Goal: Task Accomplishment & Management: Complete application form

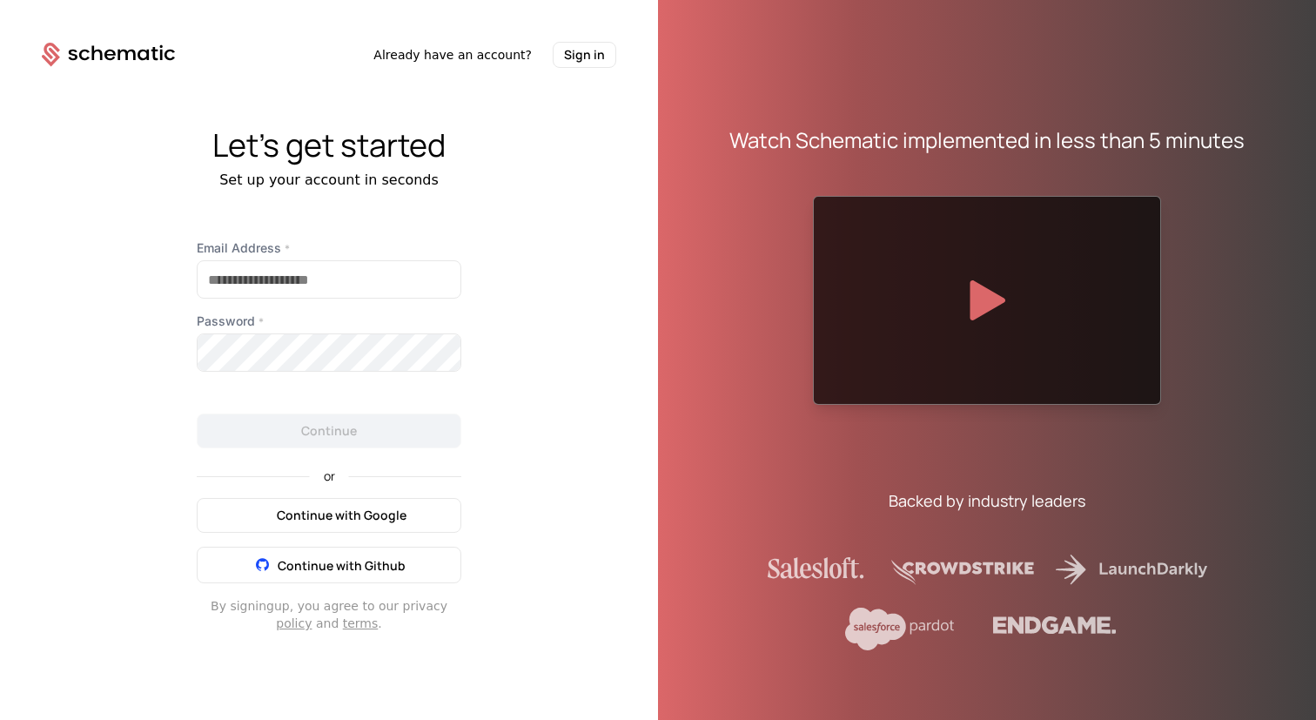
click at [341, 514] on span "Continue with Google" at bounding box center [342, 515] width 130 height 17
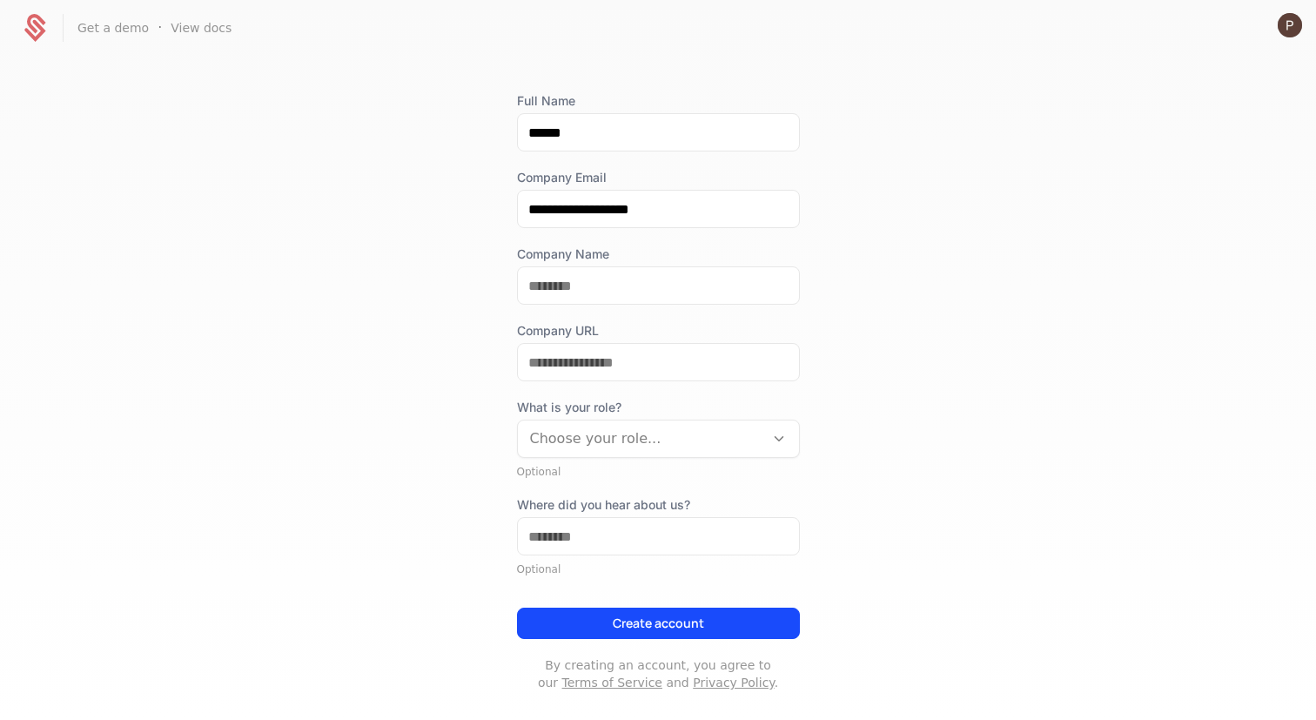
scroll to position [107, 0]
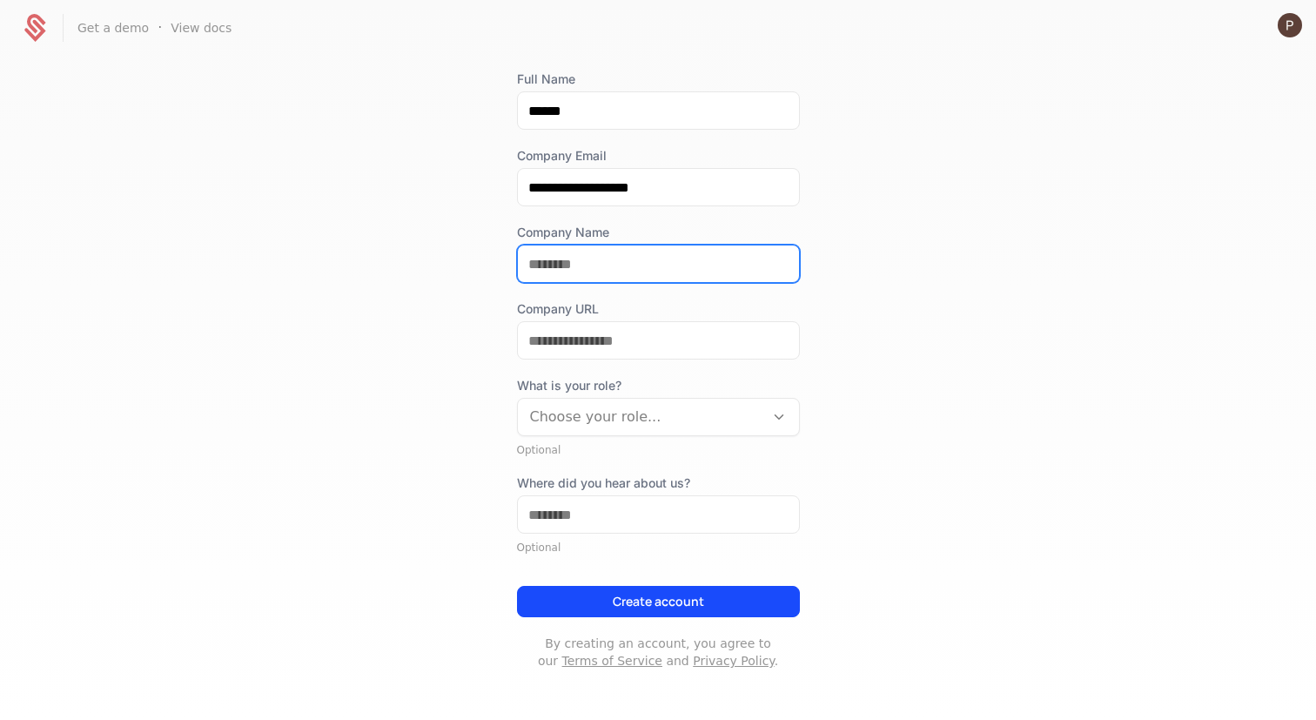
click at [624, 266] on input "Company Name" at bounding box center [658, 263] width 281 height 37
type input "******"
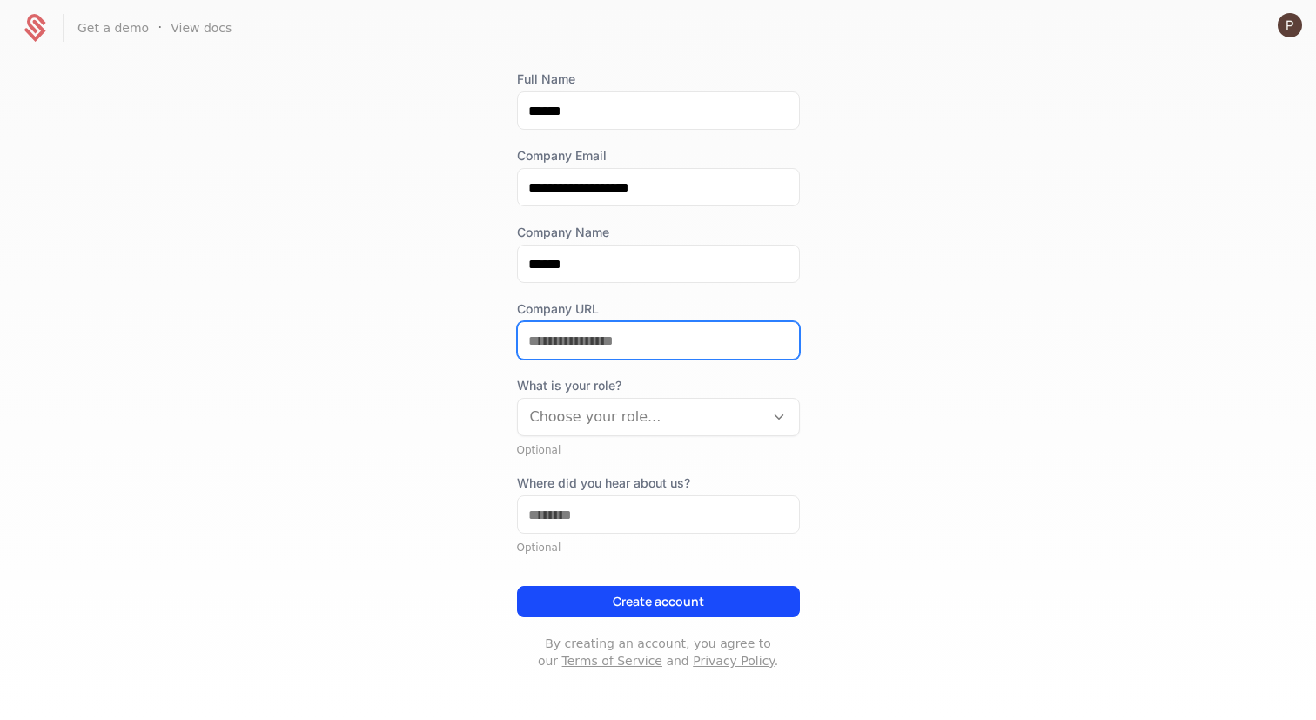
click at [619, 338] on input "Company URL" at bounding box center [658, 340] width 281 height 37
type input "**********"
click at [699, 441] on div "What is your role? Choose your role... Optional" at bounding box center [658, 417] width 283 height 80
click at [707, 427] on div at bounding box center [641, 417] width 222 height 24
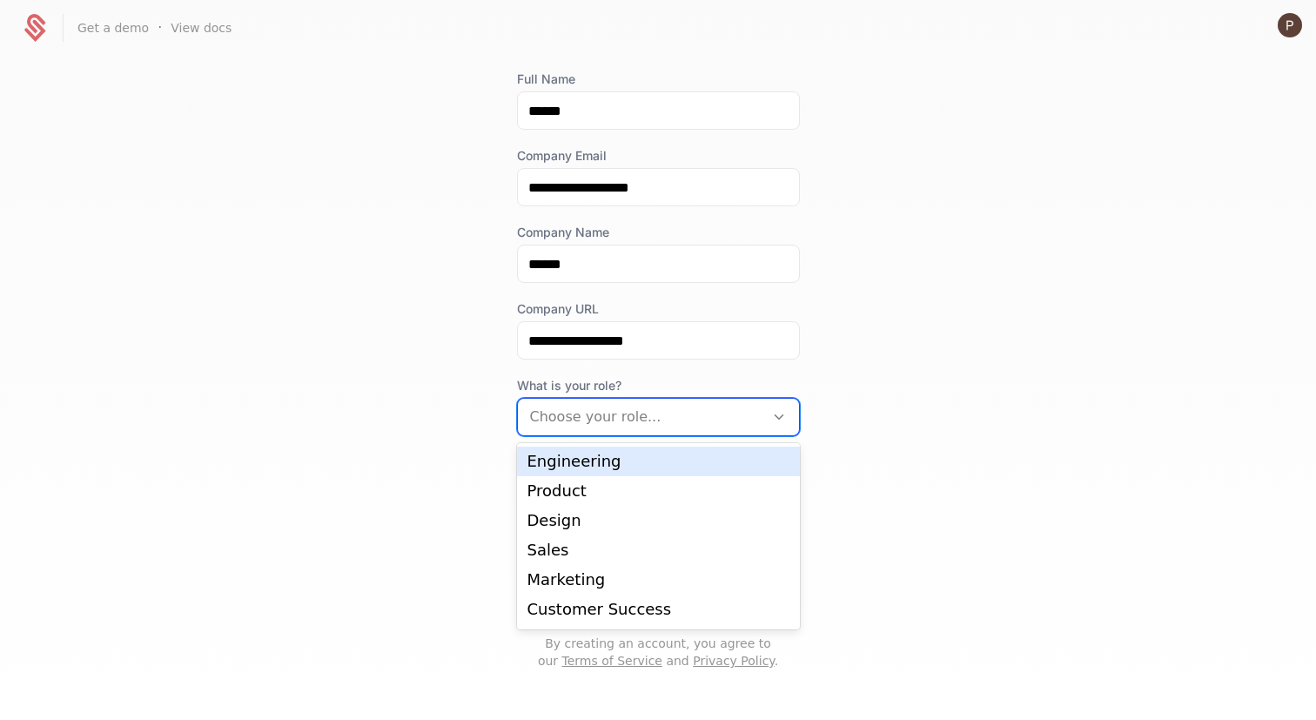
click at [656, 466] on div "Engineering" at bounding box center [658, 461] width 262 height 16
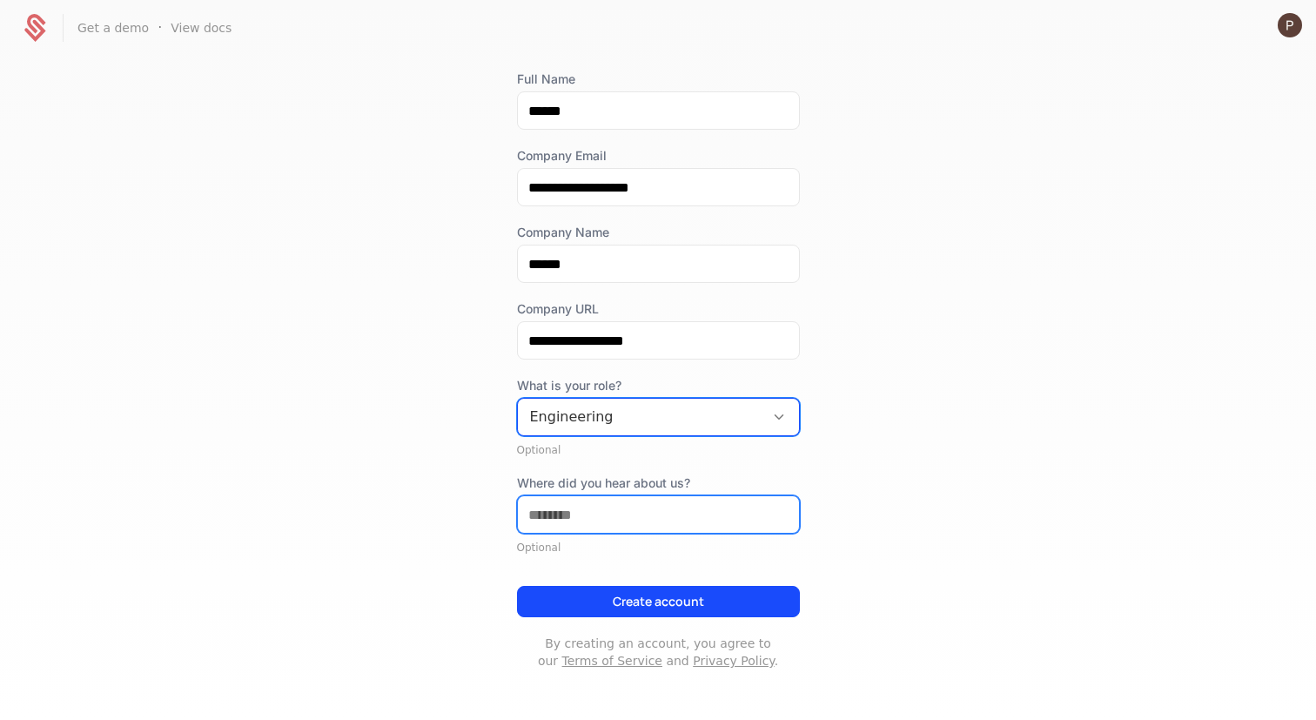
click at [627, 509] on input "Where did you hear about us?" at bounding box center [658, 514] width 281 height 37
type input "*******"
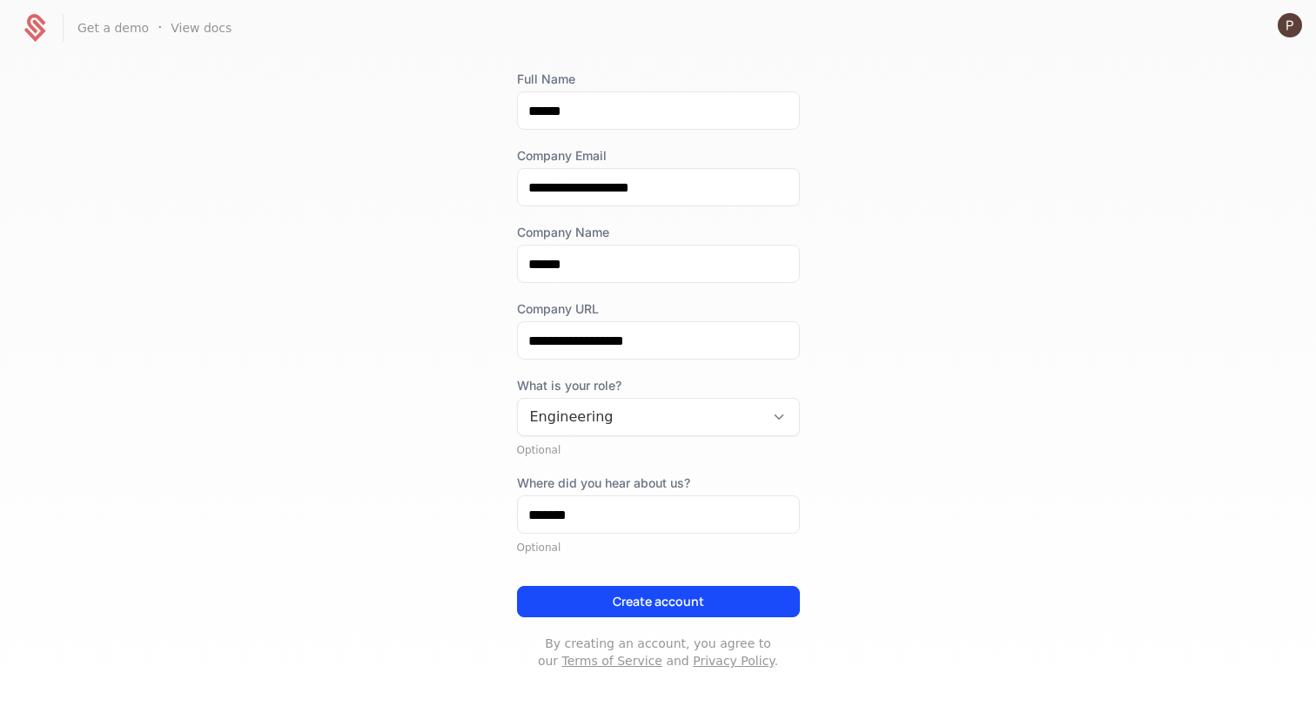
click at [637, 614] on button "Create account" at bounding box center [658, 601] width 283 height 31
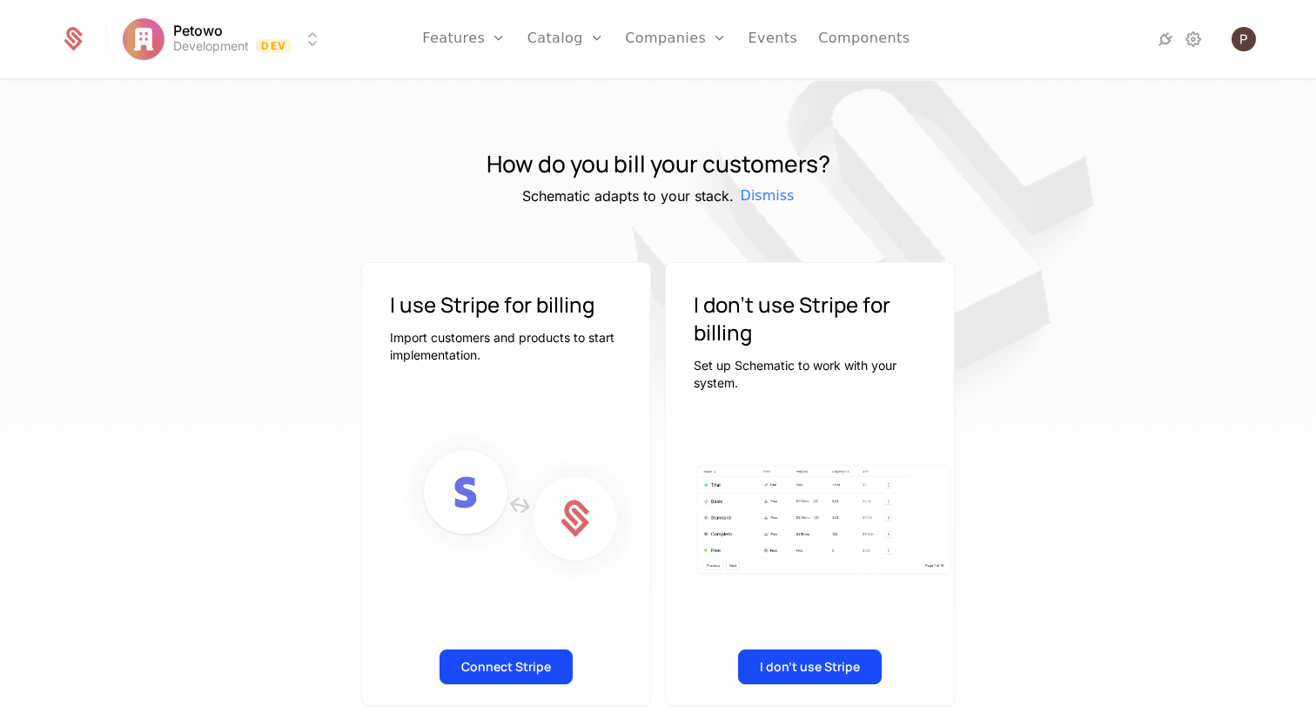
click at [506, 669] on button "Connect Stripe" at bounding box center [506, 666] width 133 height 35
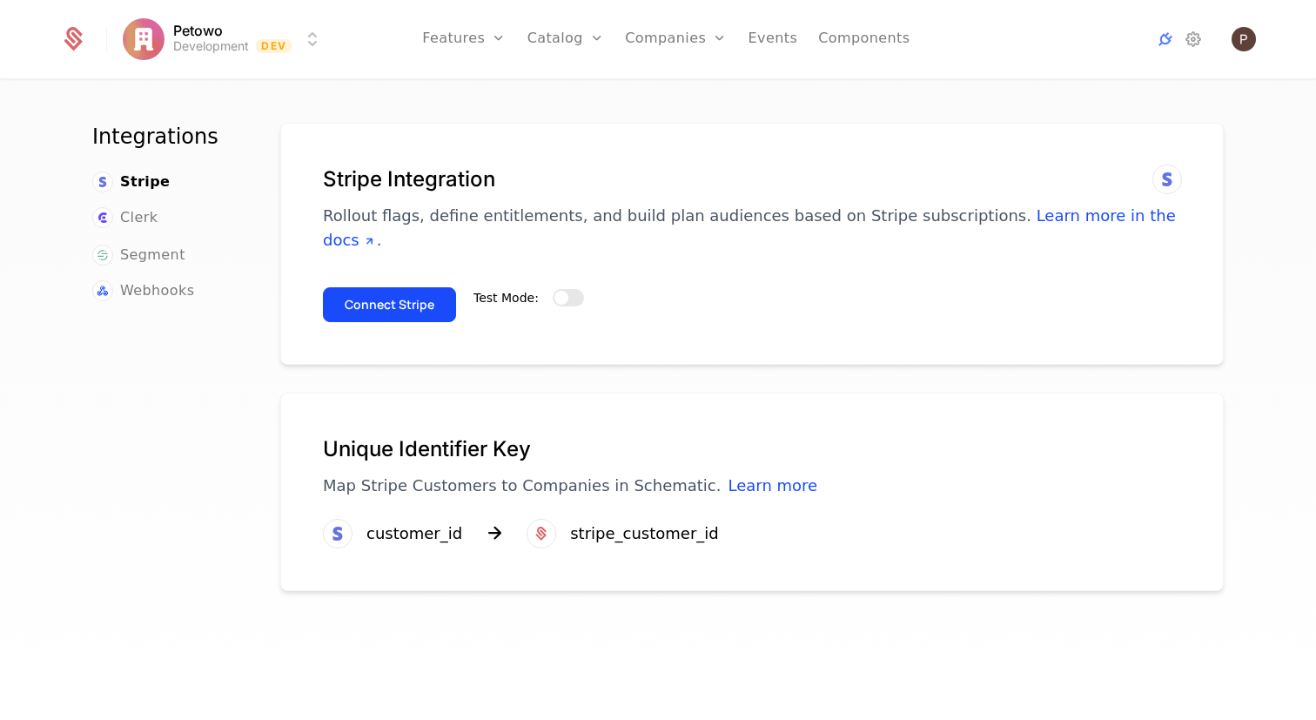
click at [374, 287] on button "Connect Stripe" at bounding box center [389, 304] width 133 height 35
click at [189, 470] on div "Integrations Stripe Clerk Segment Webhooks" at bounding box center [165, 426] width 146 height 607
click at [569, 289] on button "Test Mode:" at bounding box center [568, 297] width 31 height 17
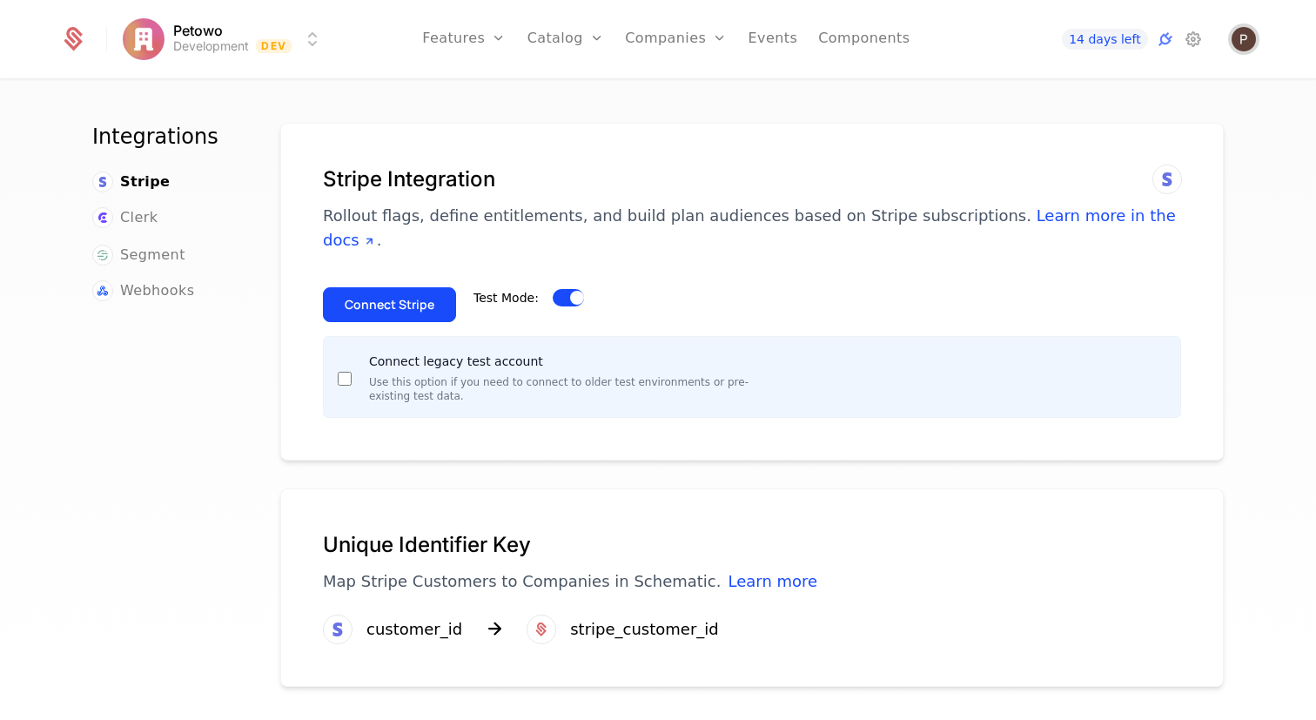
click at [1247, 38] on img "Open user button" at bounding box center [1244, 39] width 24 height 24
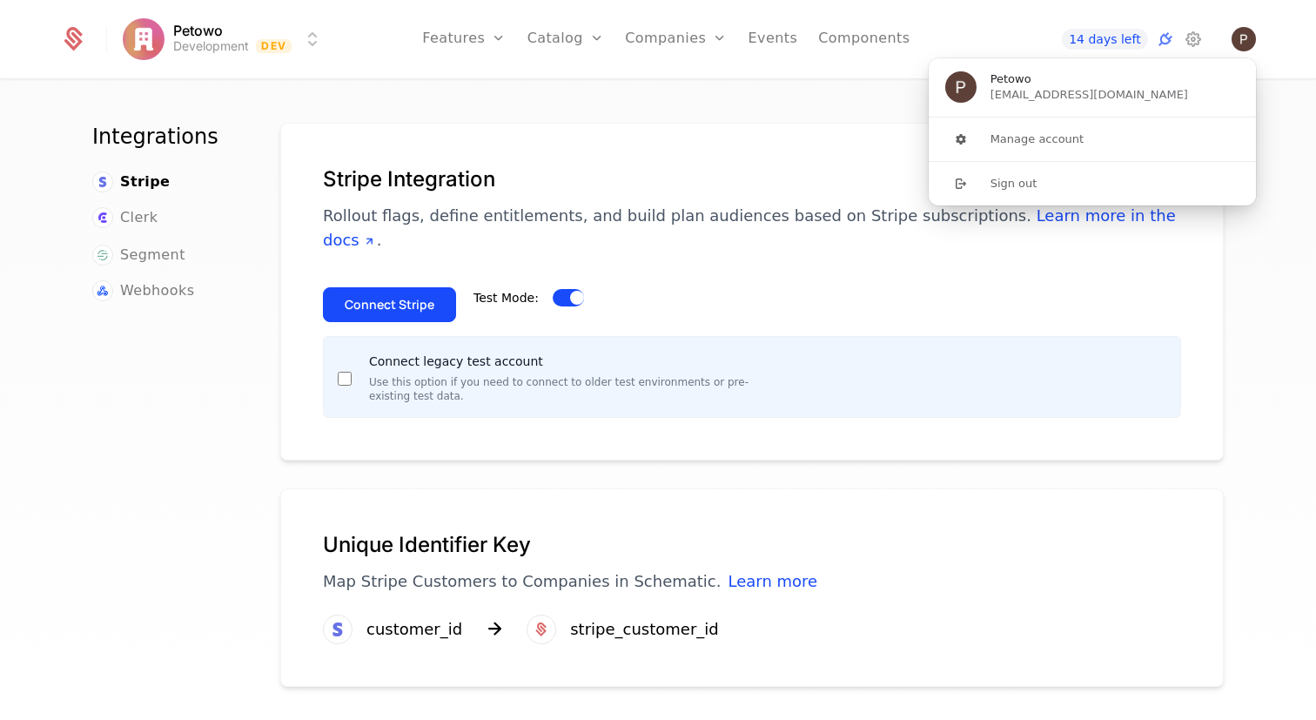
click at [568, 85] on link "Plans" at bounding box center [593, 85] width 90 height 14
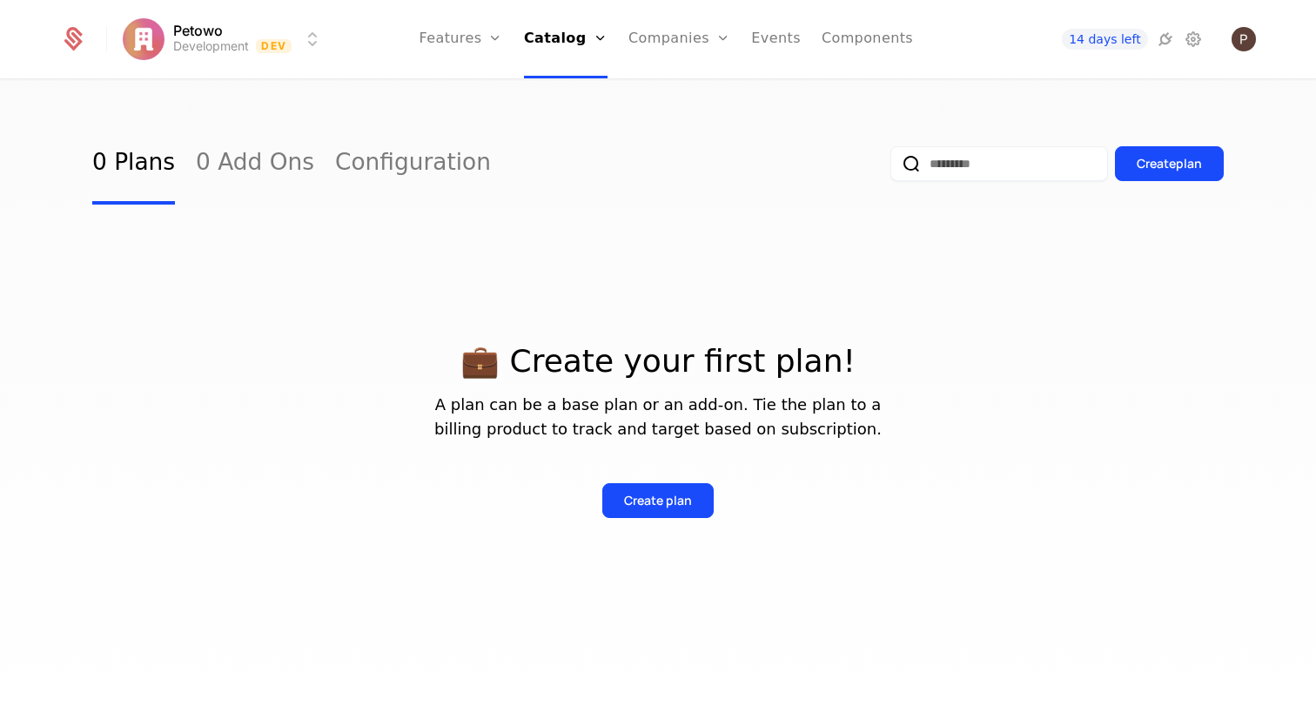
click at [678, 39] on link "Companies" at bounding box center [679, 39] width 102 height 78
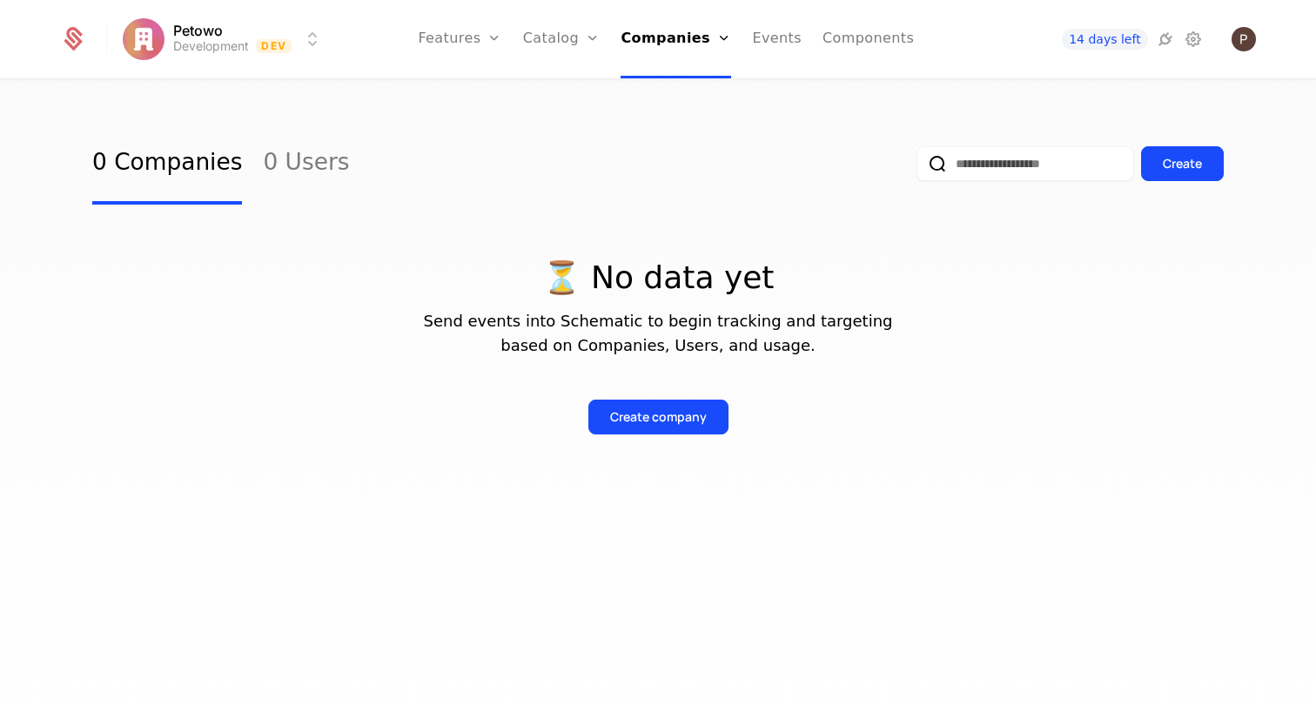
click at [574, 41] on link "Catalog" at bounding box center [561, 39] width 77 height 78
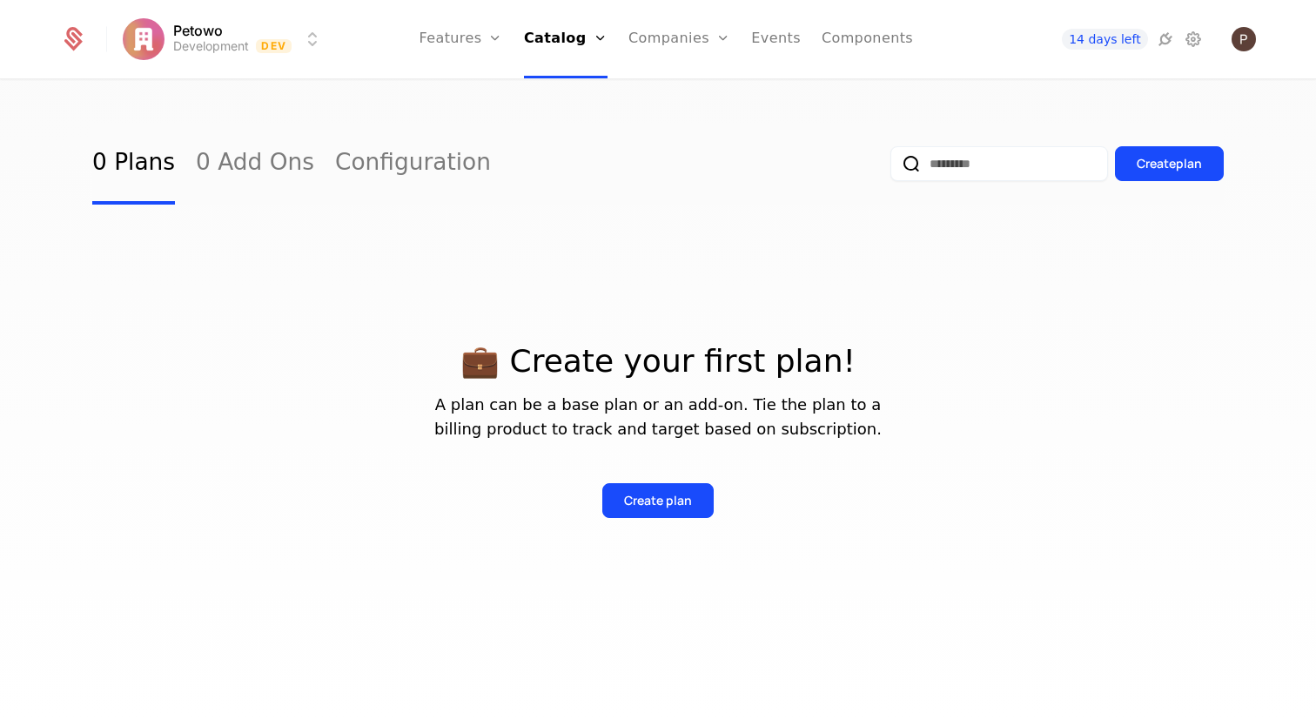
click at [887, 42] on link "Components" at bounding box center [867, 39] width 91 height 78
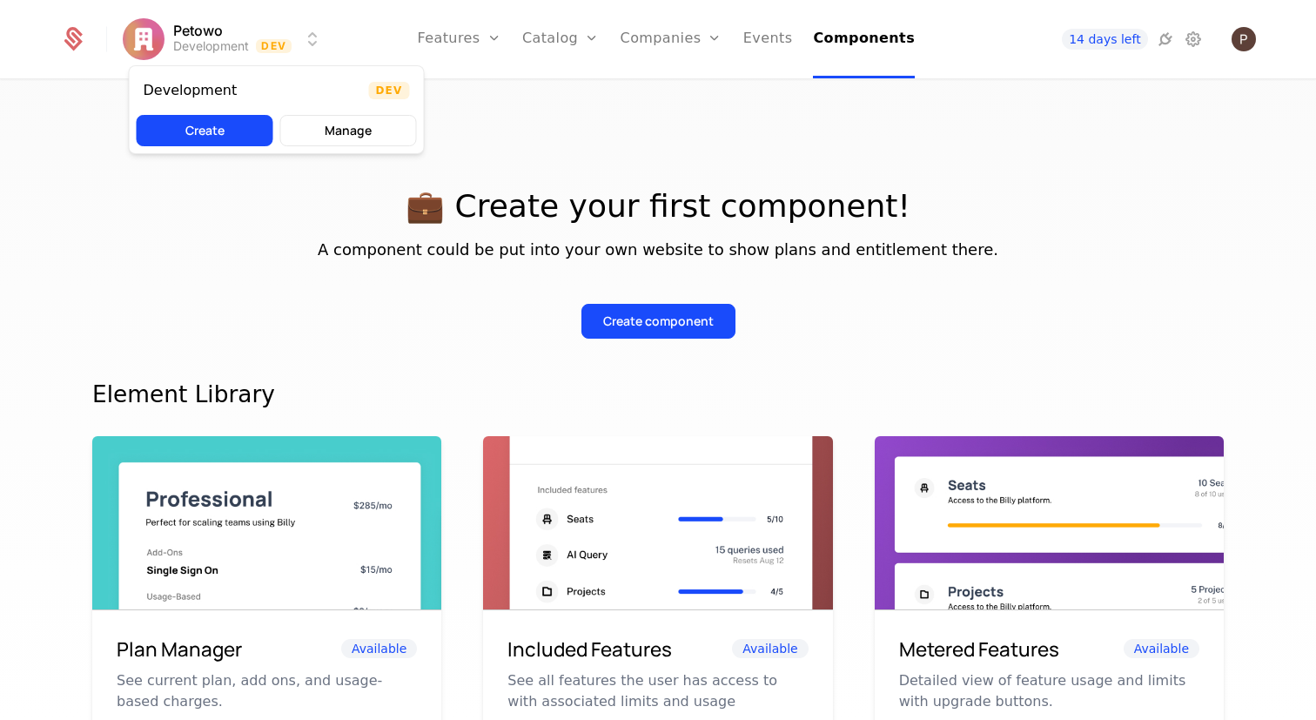
click at [190, 25] on html "Petowo Development Dev Features Features Flags Catalog Plans Add Ons Configurat…" at bounding box center [658, 360] width 1316 height 720
click at [302, 211] on html "Petowo Development Dev Features Features Flags Catalog Plans Add Ons Configurat…" at bounding box center [658, 360] width 1316 height 720
click at [80, 39] on icon at bounding box center [73, 39] width 24 height 24
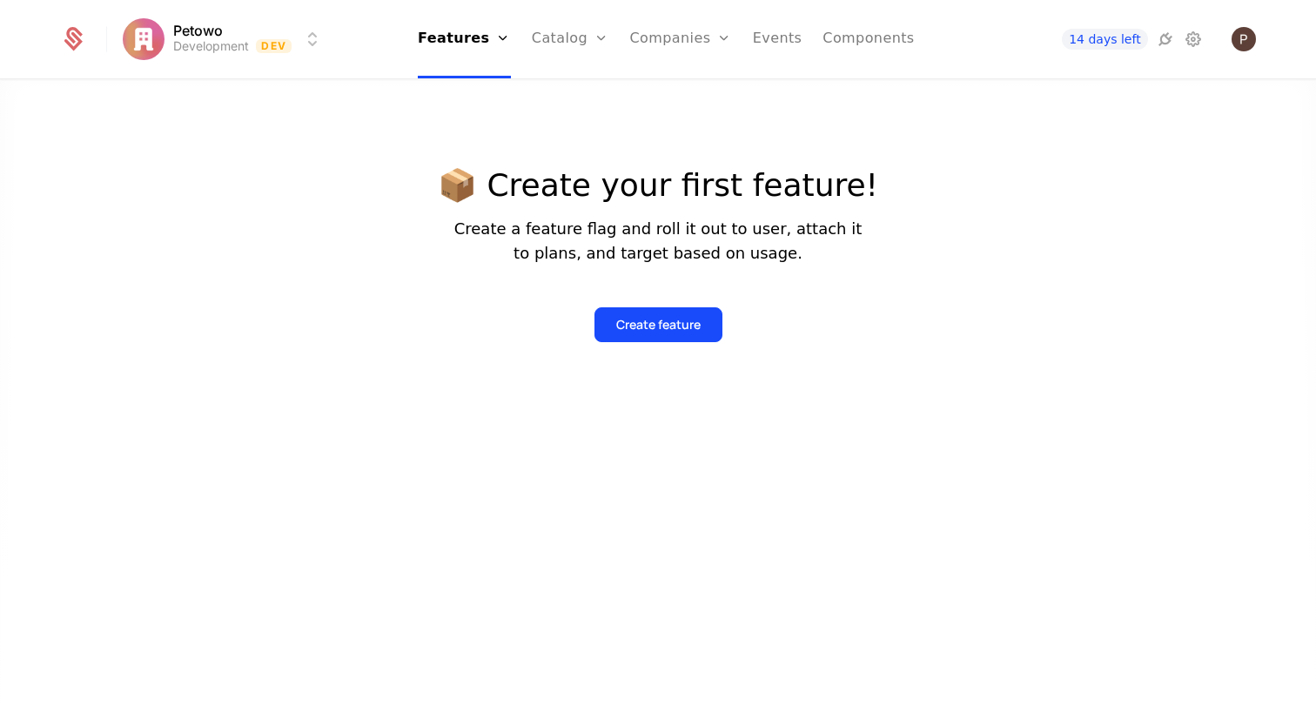
click at [218, 245] on div at bounding box center [658, 431] width 1316 height 720
click at [281, 212] on div at bounding box center [658, 431] width 1316 height 720
